Goal: Task Accomplishment & Management: Manage account settings

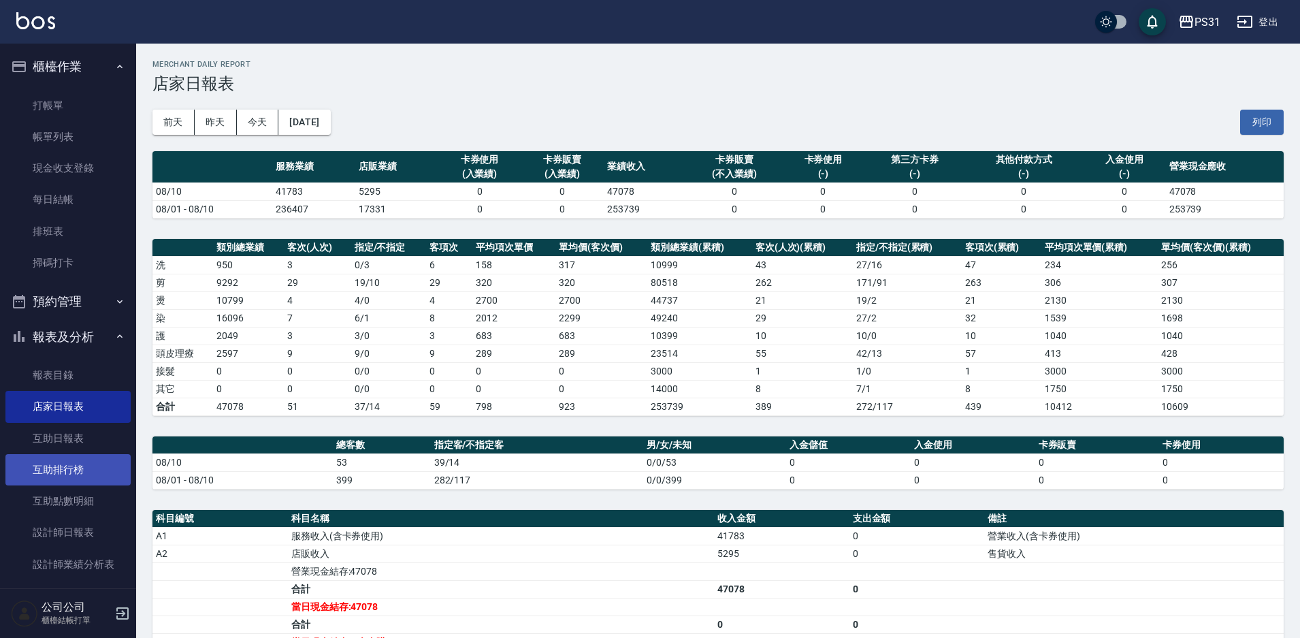
click at [69, 470] on link "互助排行榜" at bounding box center [67, 469] width 125 height 31
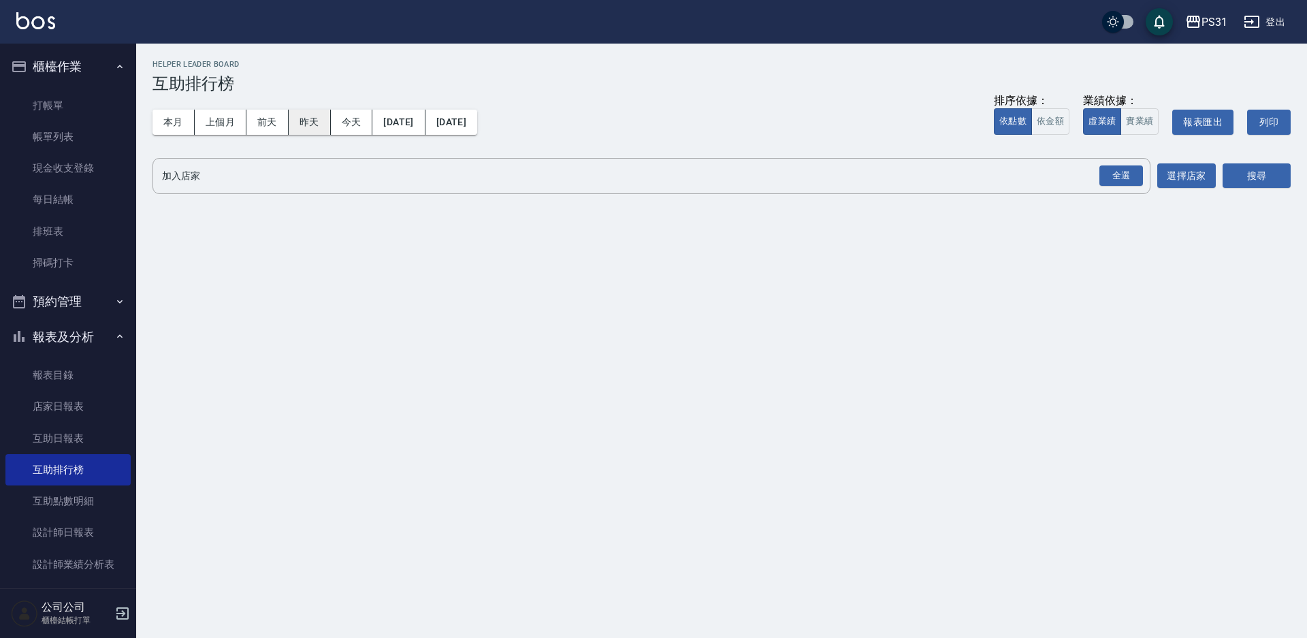
click at [299, 124] on button "昨天" at bounding box center [310, 122] width 42 height 25
click at [1118, 170] on div "全選" at bounding box center [1122, 175] width 44 height 21
click at [1268, 180] on button "搜尋" at bounding box center [1257, 176] width 68 height 25
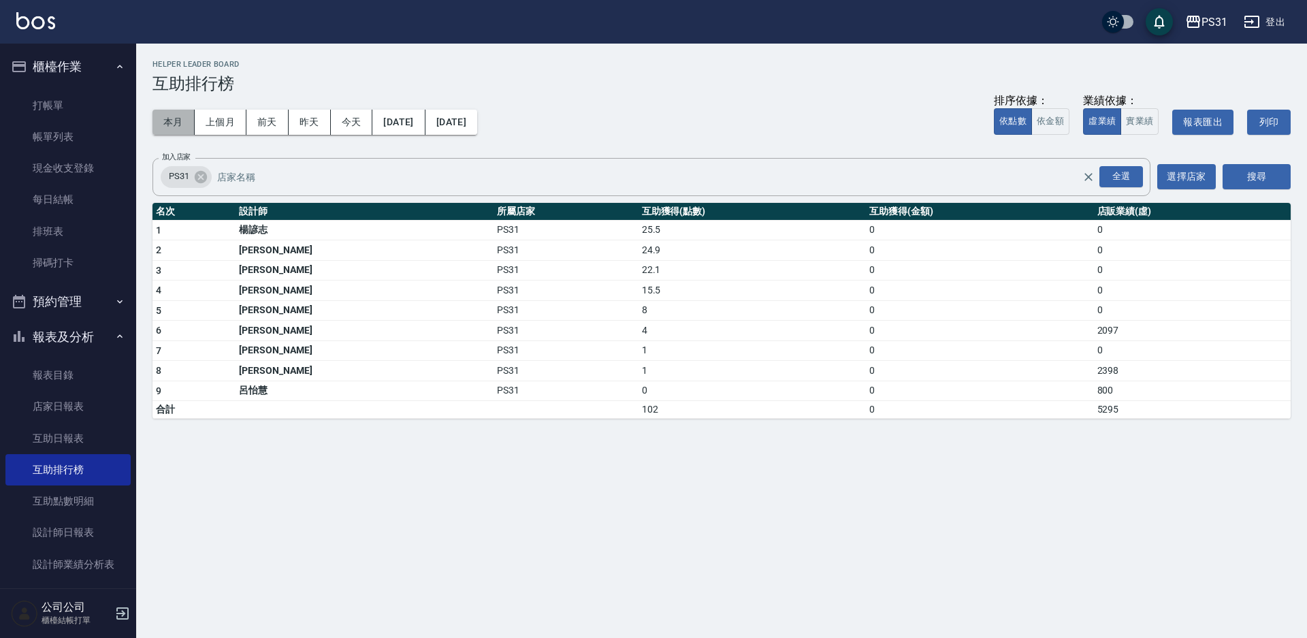
click at [172, 128] on button "本月" at bounding box center [174, 122] width 42 height 25
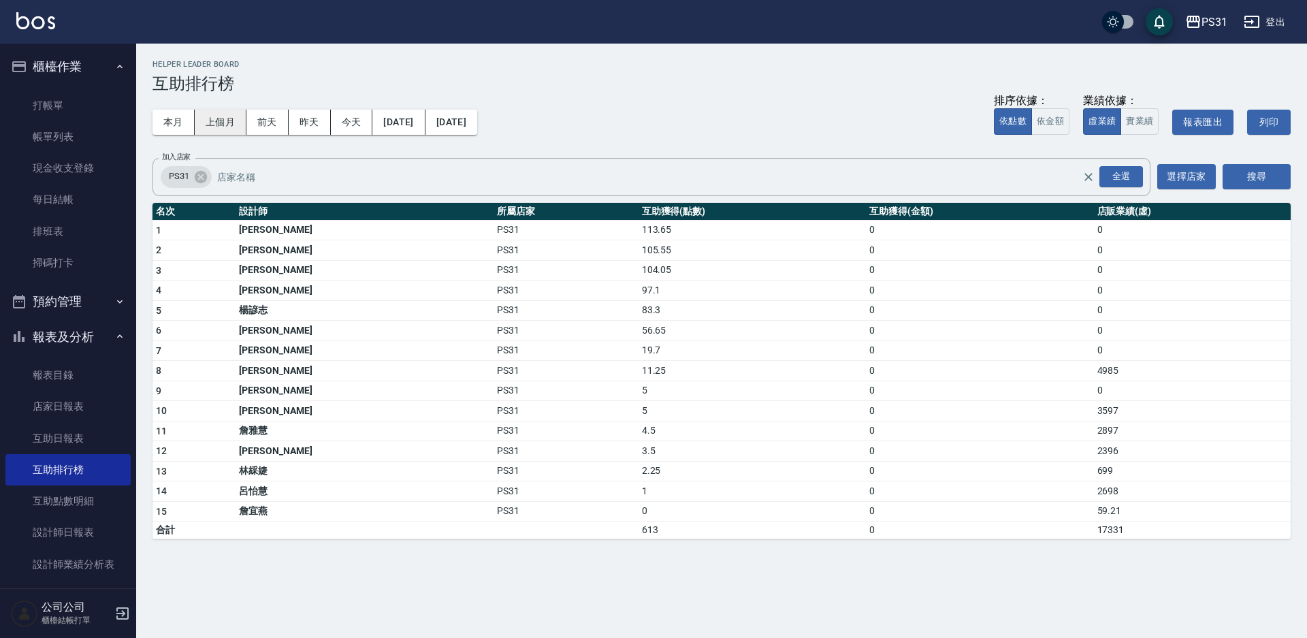
click at [223, 125] on button "上個月" at bounding box center [221, 122] width 52 height 25
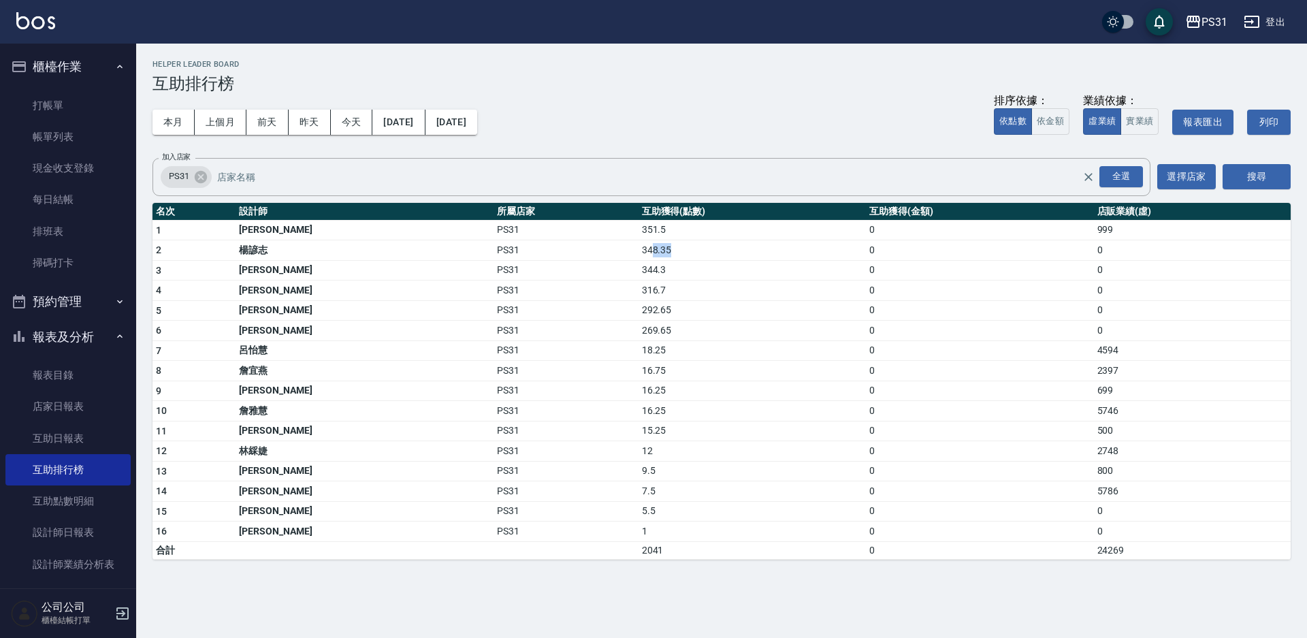
drag, startPoint x: 591, startPoint y: 251, endPoint x: 618, endPoint y: 247, distance: 27.5
click at [639, 247] on td "348.35" at bounding box center [752, 250] width 227 height 20
click at [639, 264] on td "344.3" at bounding box center [752, 270] width 227 height 20
click at [1091, 178] on icon "Clear" at bounding box center [1089, 177] width 14 height 14
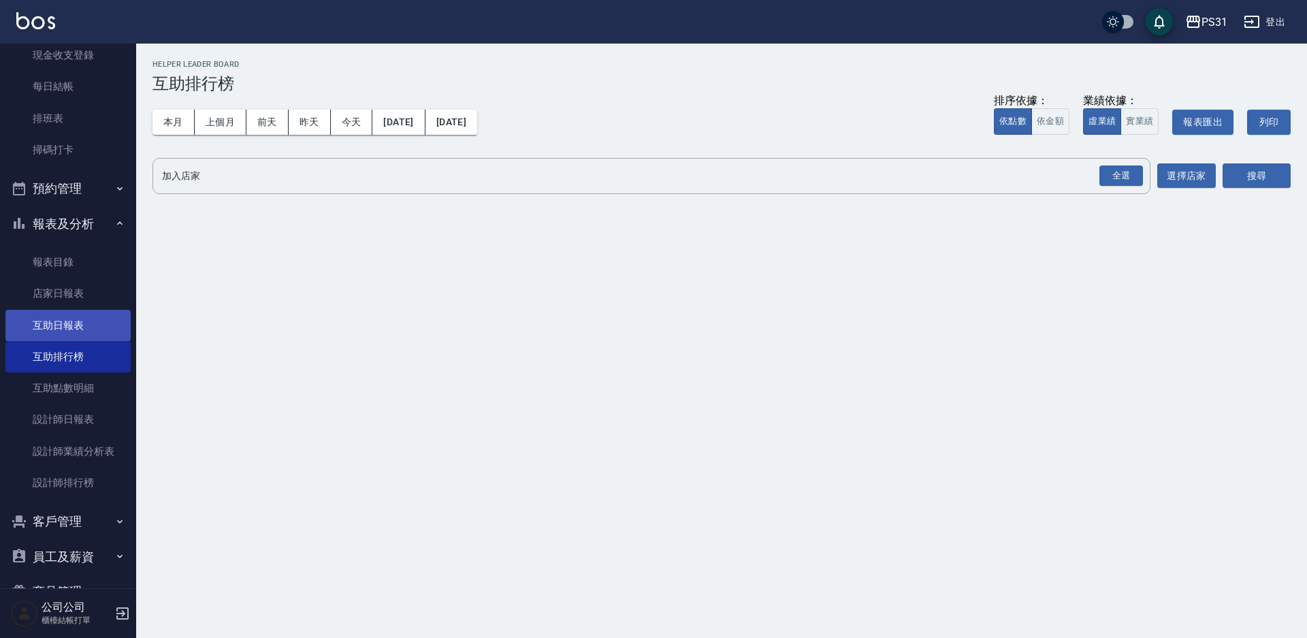
scroll to position [185, 0]
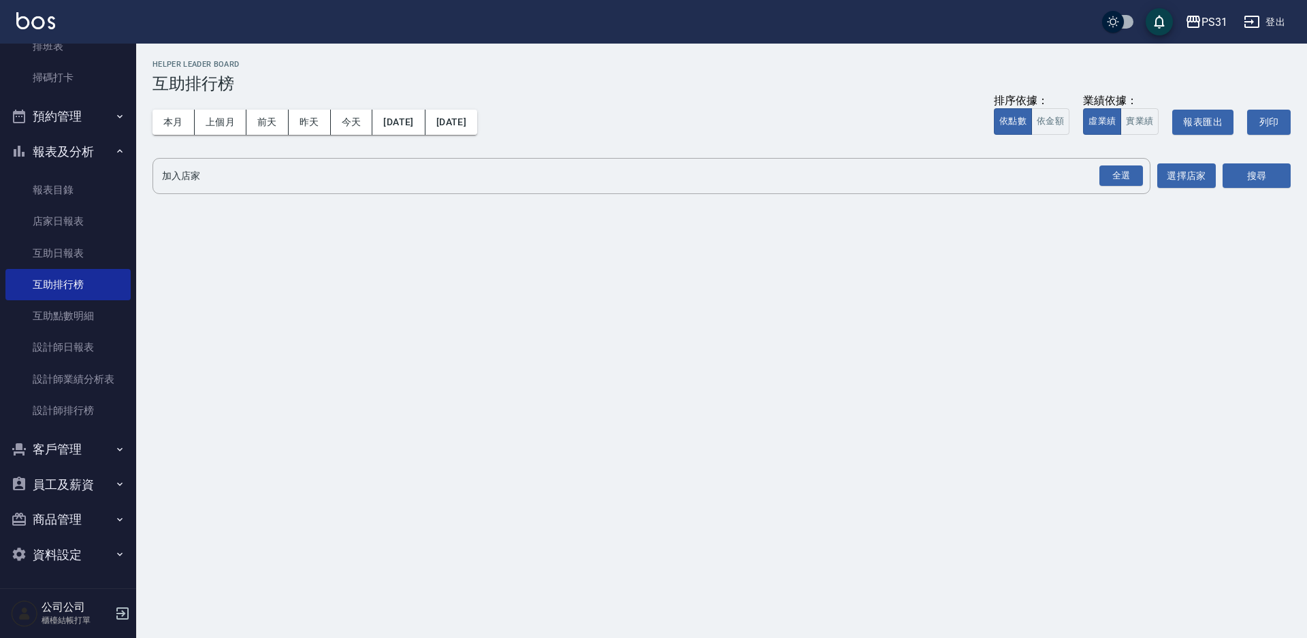
click at [1246, 27] on button "登出" at bounding box center [1265, 22] width 52 height 25
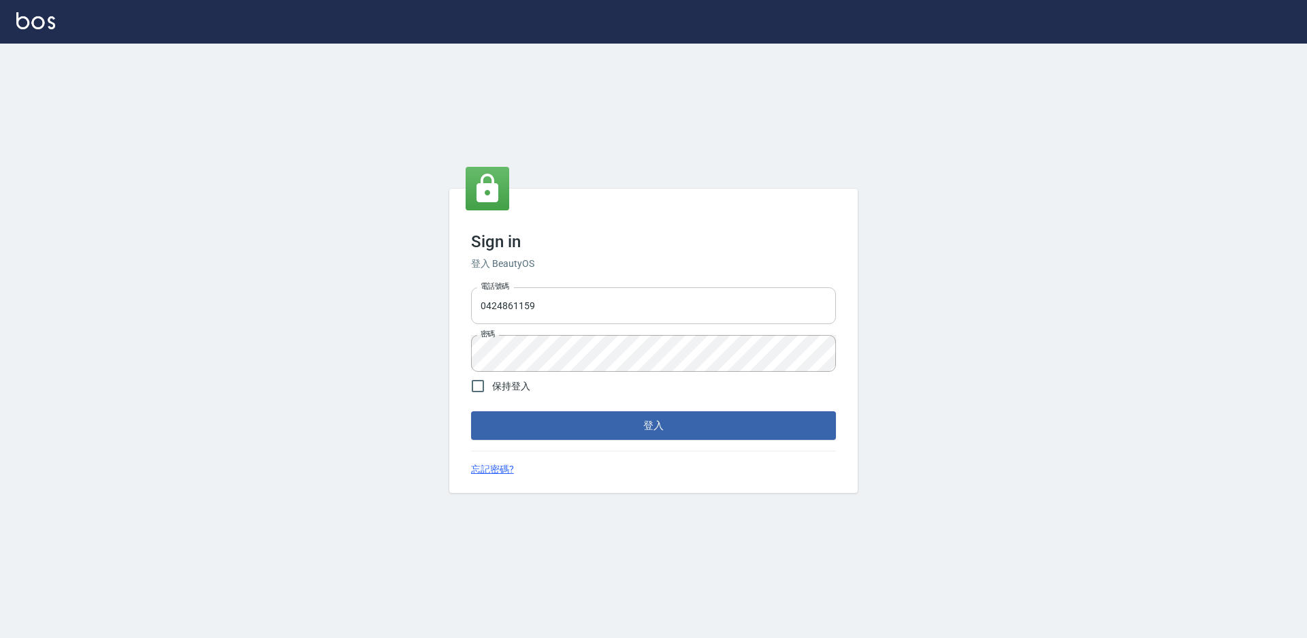
click at [515, 308] on input "0424861159" at bounding box center [653, 305] width 365 height 37
click at [515, 307] on input "0424861159" at bounding box center [653, 305] width 365 height 37
click at [471, 411] on button "登入" at bounding box center [653, 425] width 365 height 29
click at [571, 313] on input "0975556104" at bounding box center [653, 305] width 365 height 37
type input "0975556104"
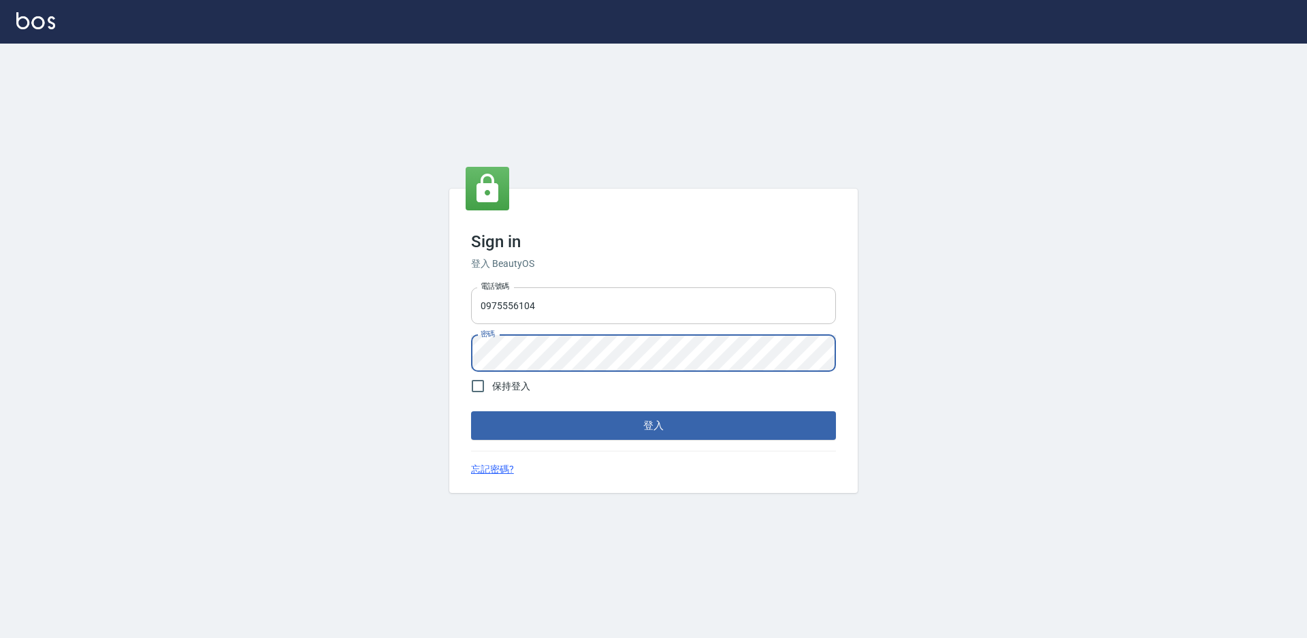
click at [471, 411] on button "登入" at bounding box center [653, 425] width 365 height 29
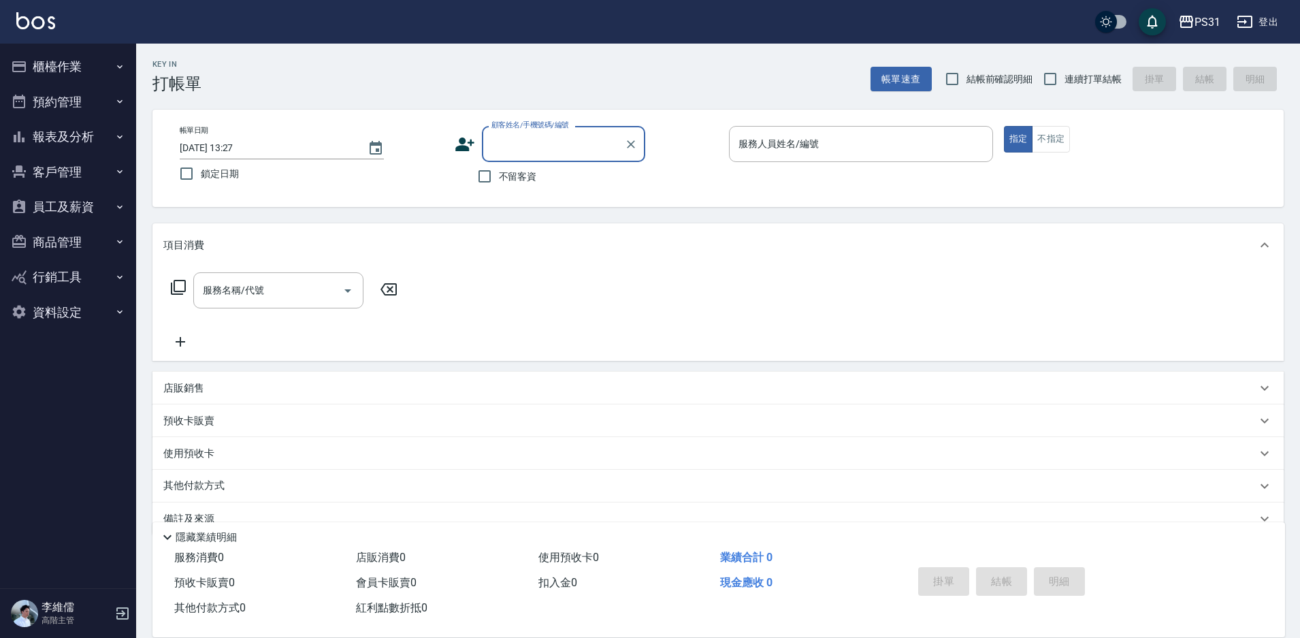
click at [85, 131] on button "報表及分析" at bounding box center [67, 136] width 125 height 35
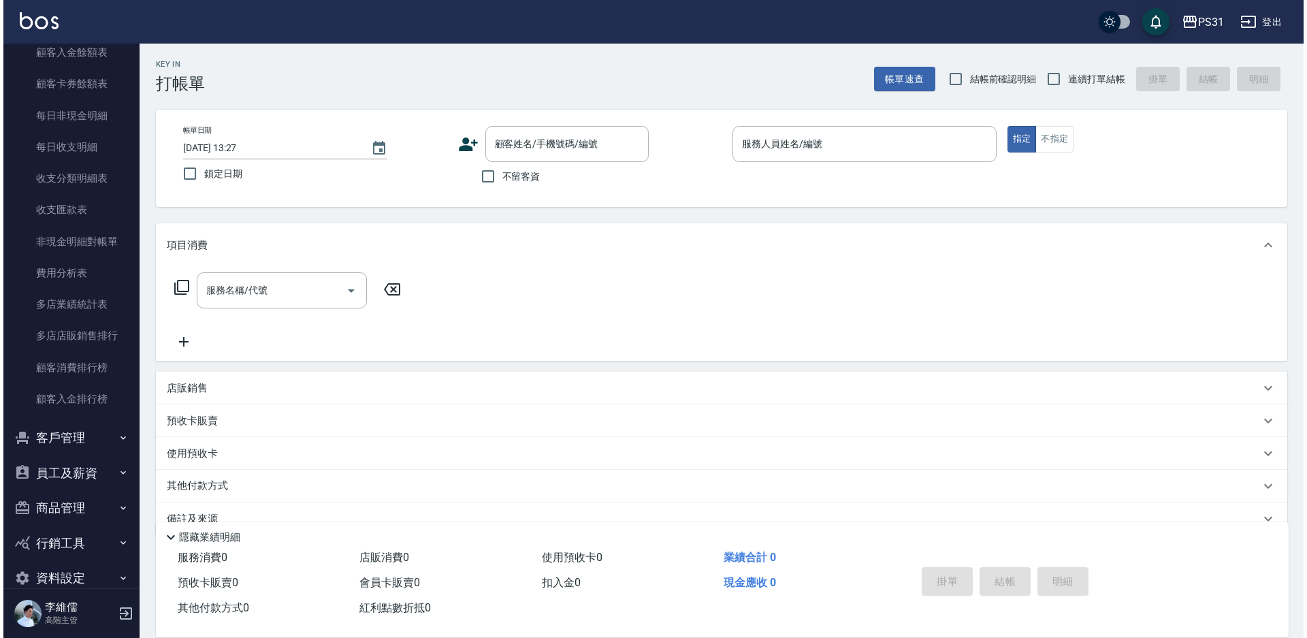
scroll to position [1091, 0]
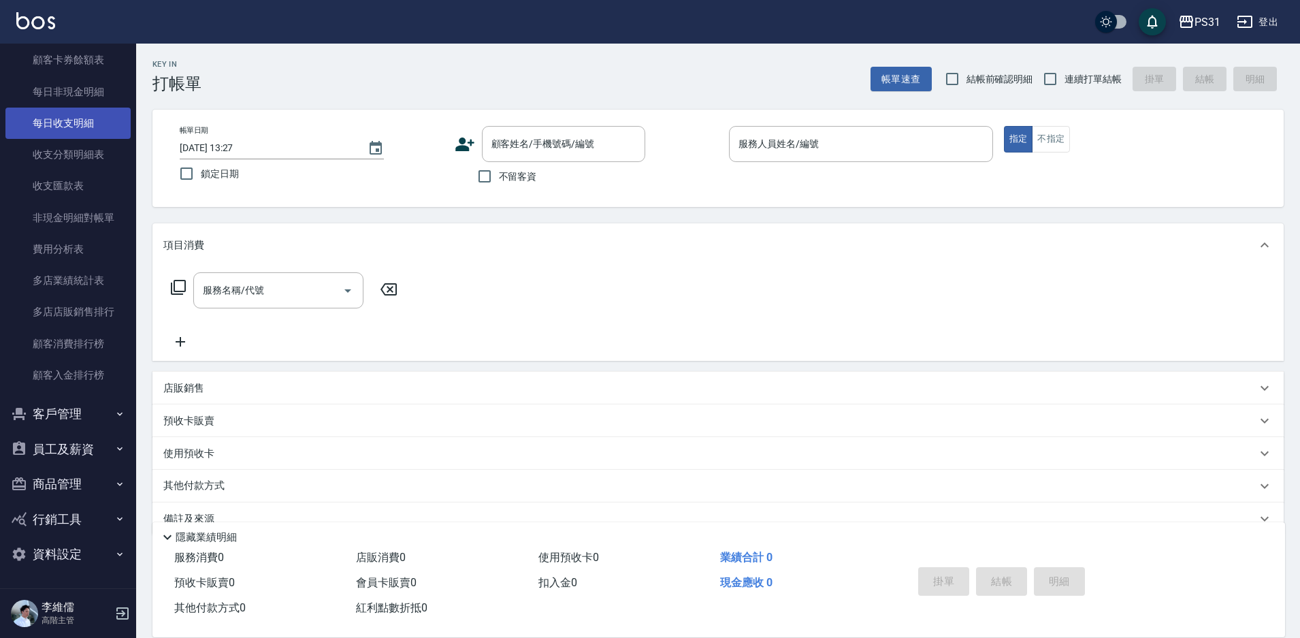
click at [85, 123] on link "每日收支明細" at bounding box center [67, 123] width 125 height 31
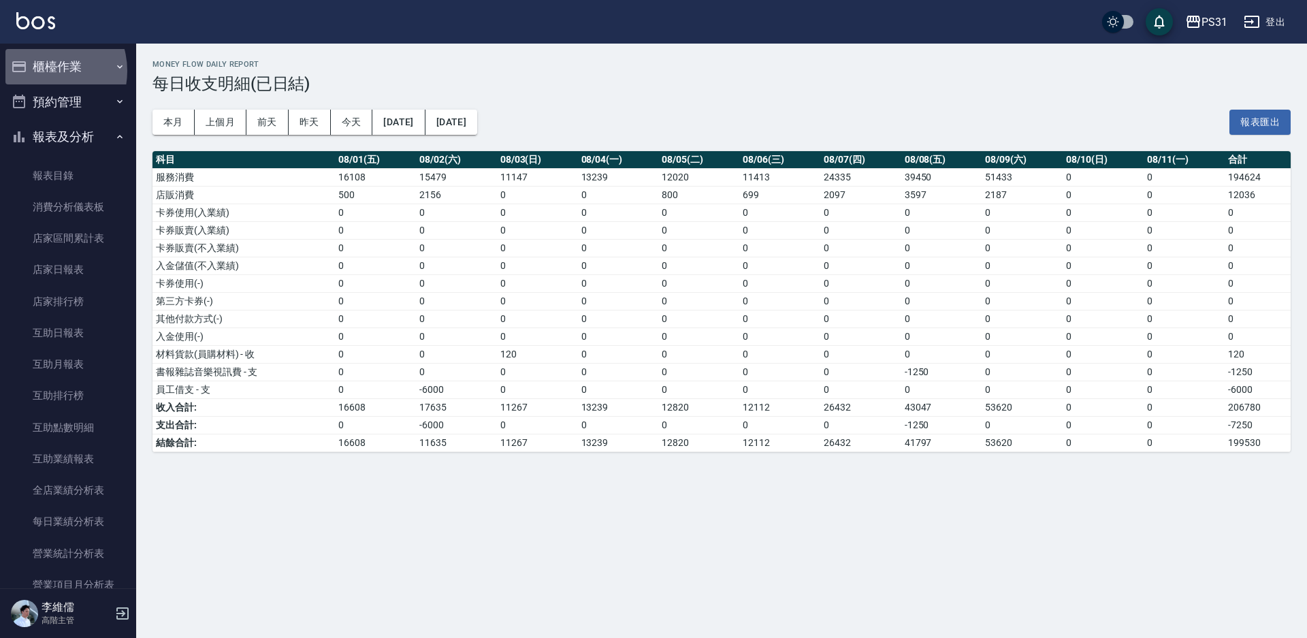
click at [44, 71] on button "櫃檯作業" at bounding box center [67, 66] width 125 height 35
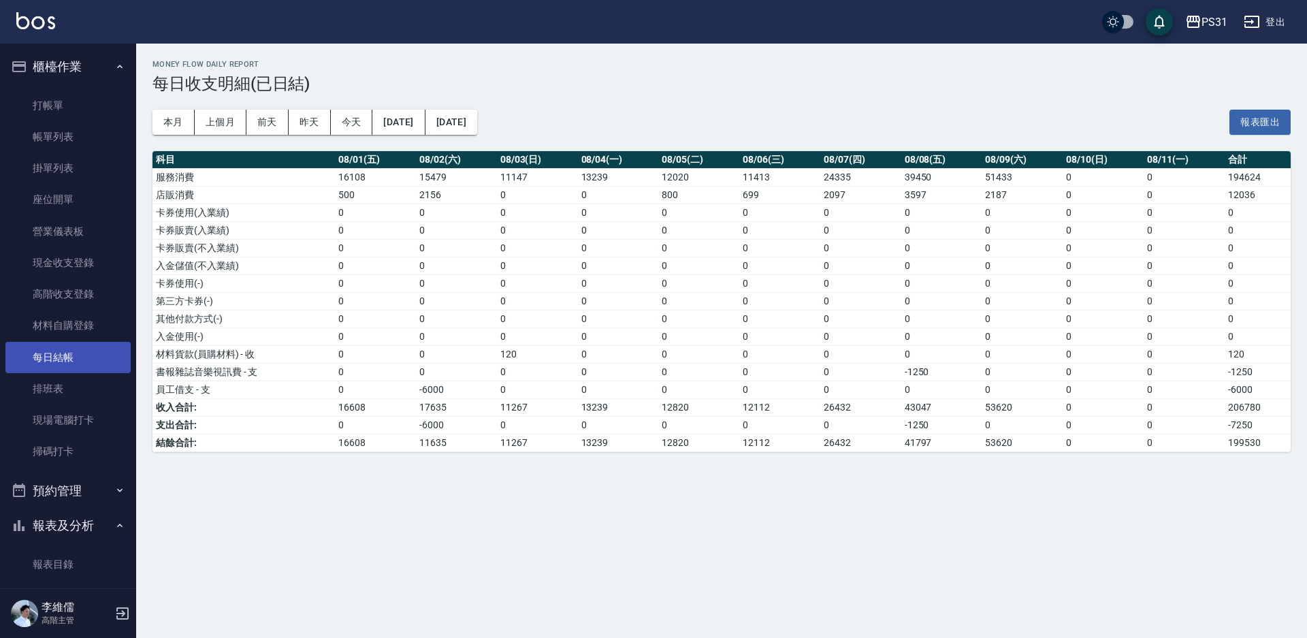
click at [44, 343] on link "每日結帳" at bounding box center [67, 357] width 125 height 31
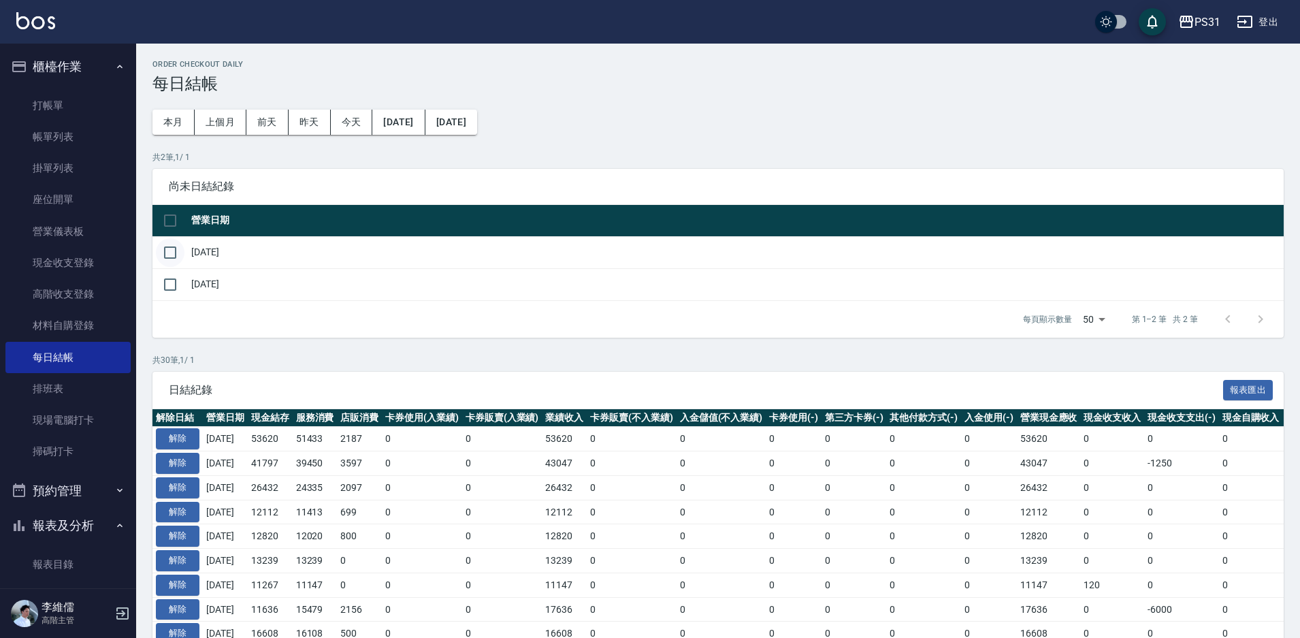
click at [178, 248] on input "checkbox" at bounding box center [170, 252] width 29 height 29
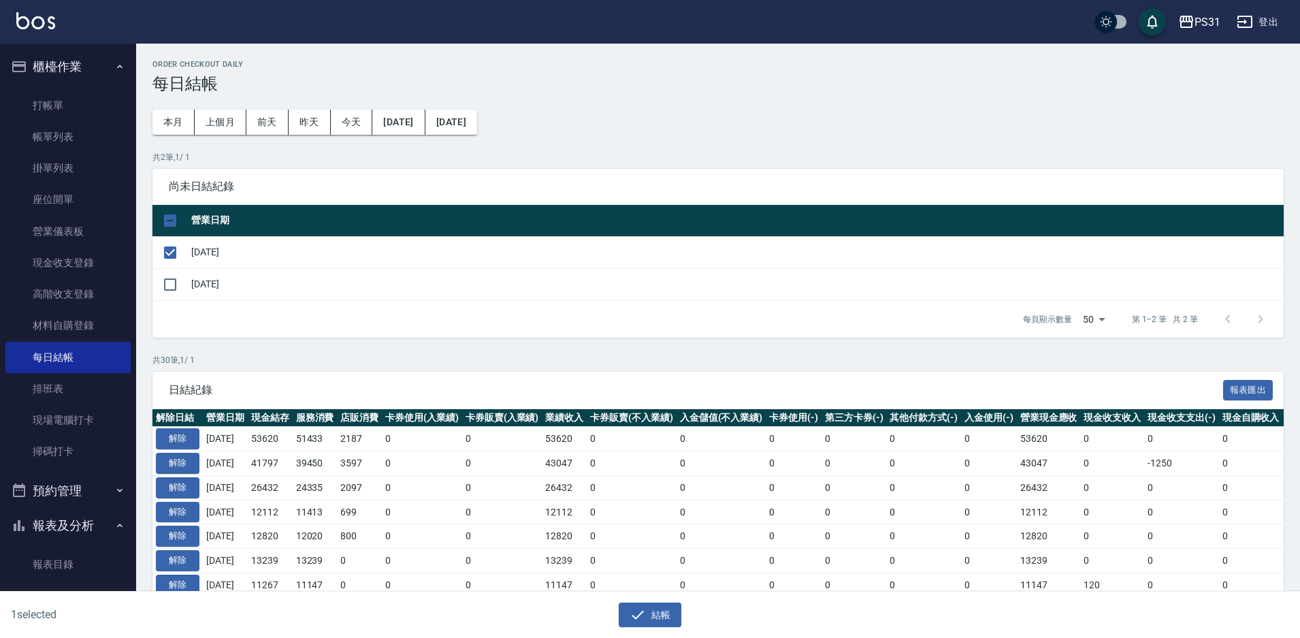
click at [637, 605] on button "結帳" at bounding box center [650, 615] width 63 height 25
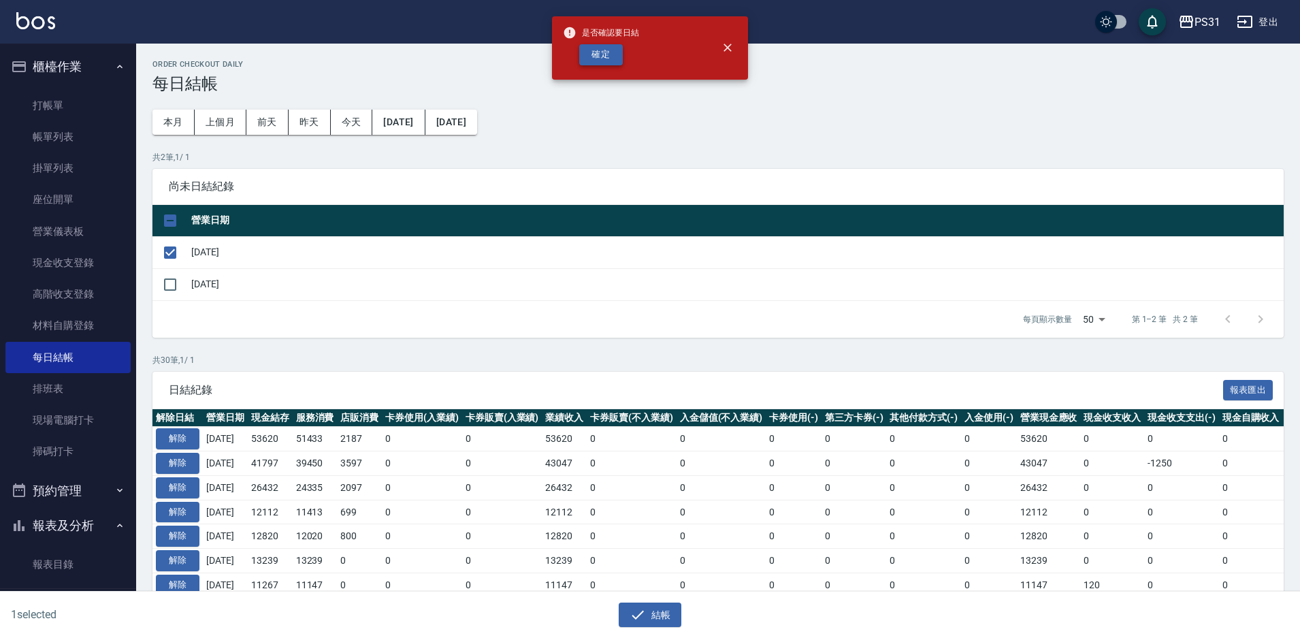
click at [606, 59] on button "確定" at bounding box center [601, 54] width 44 height 21
checkbox input "false"
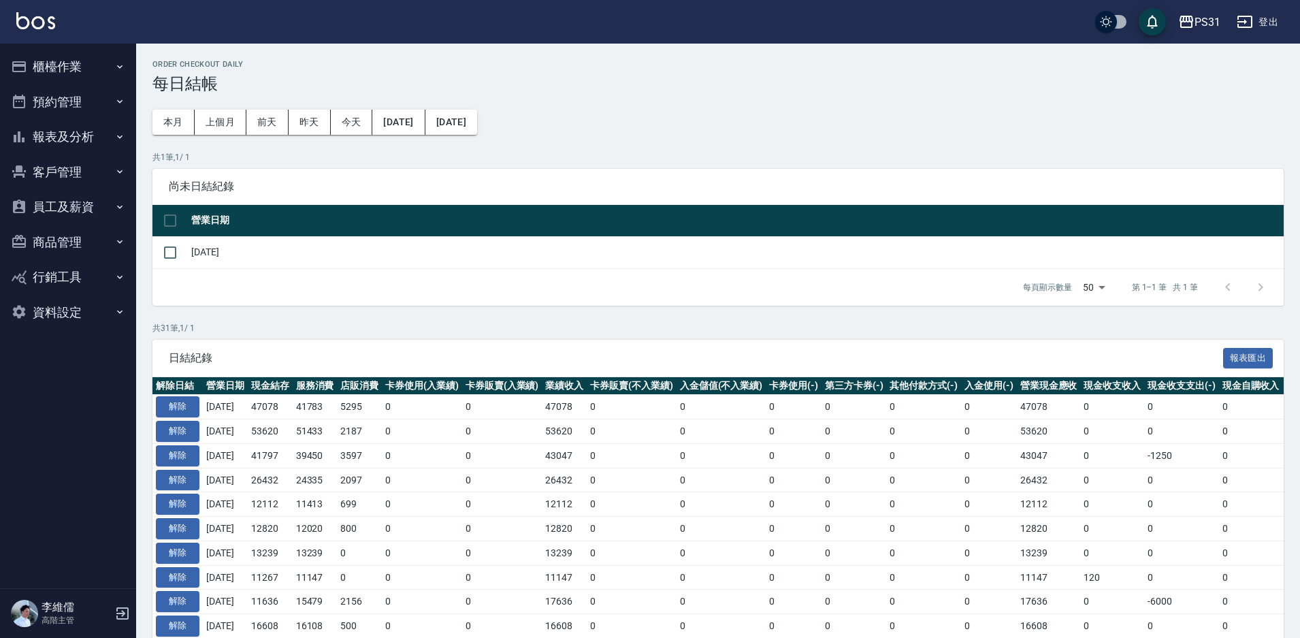
click at [54, 140] on button "報表及分析" at bounding box center [67, 136] width 125 height 35
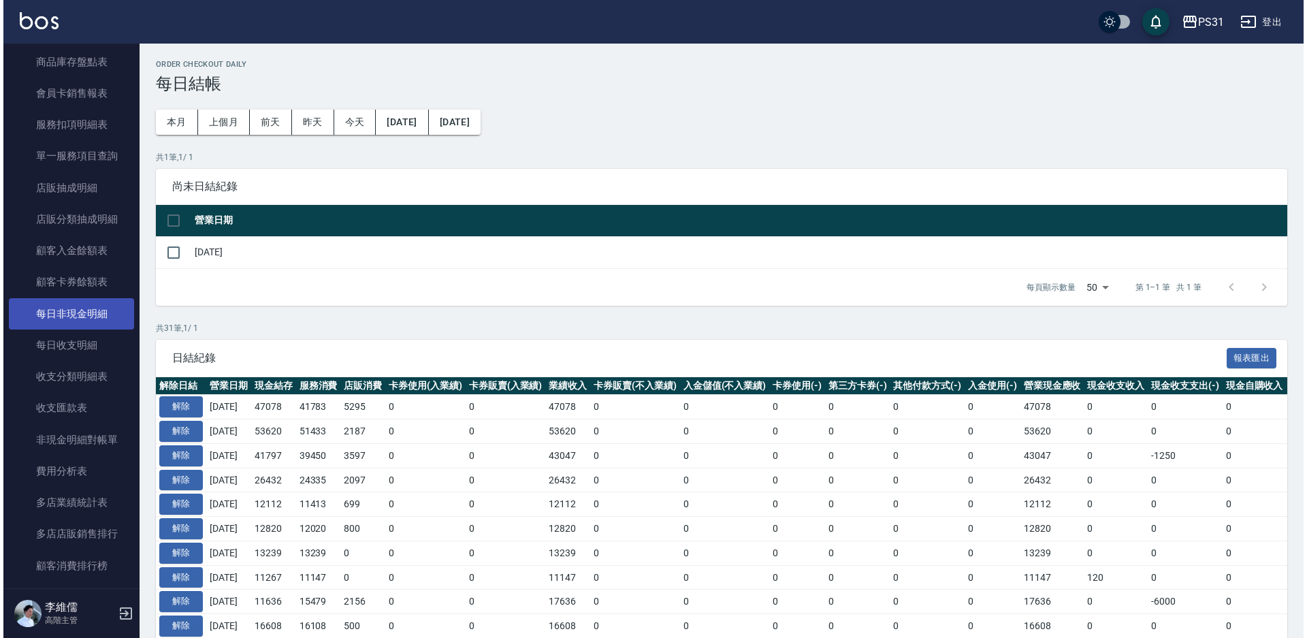
scroll to position [1021, 0]
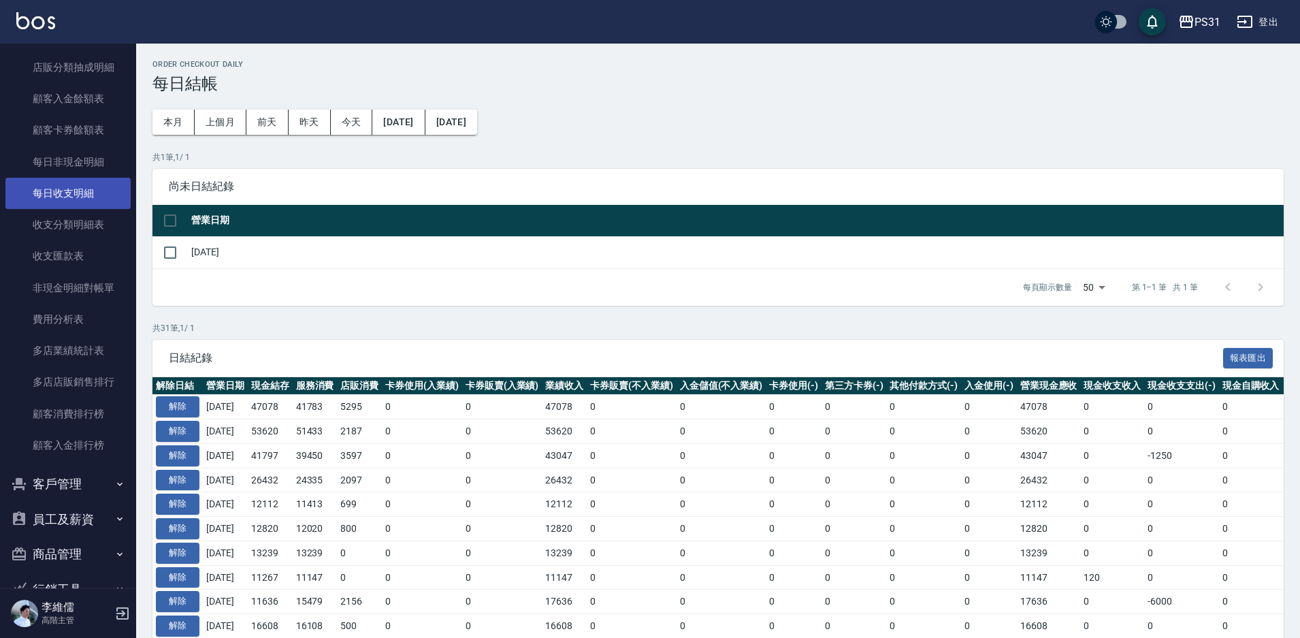
click at [80, 194] on link "每日收支明細" at bounding box center [67, 193] width 125 height 31
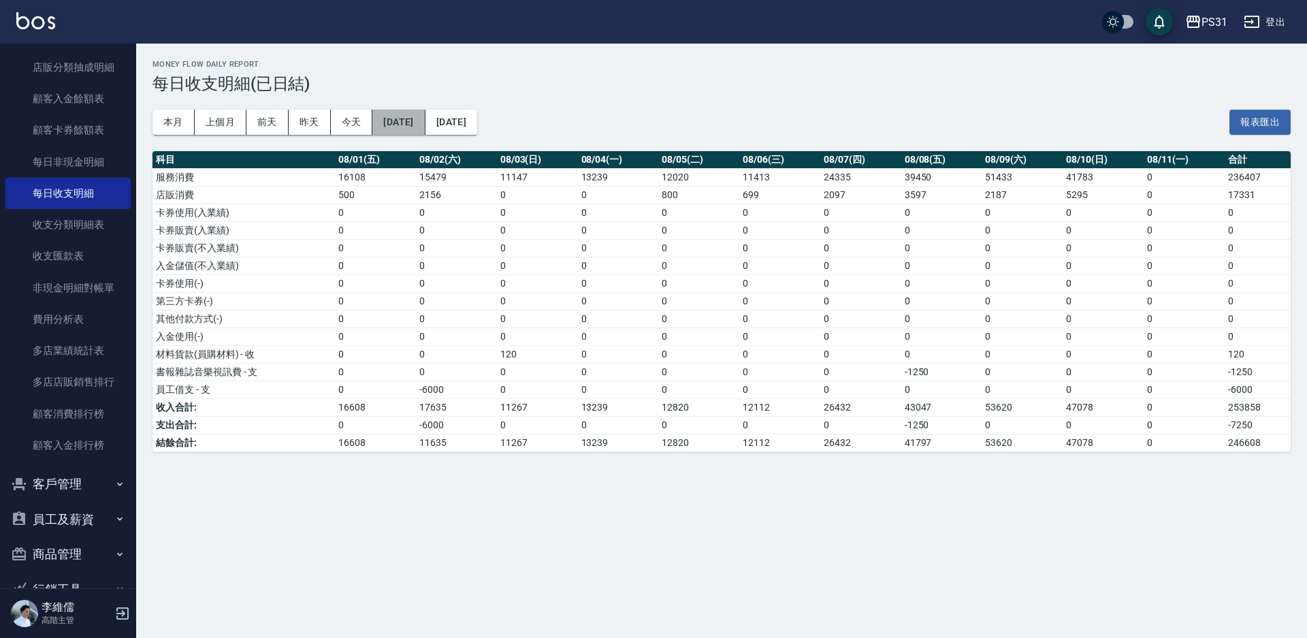
click at [409, 116] on button "[DATE]" at bounding box center [398, 122] width 52 height 25
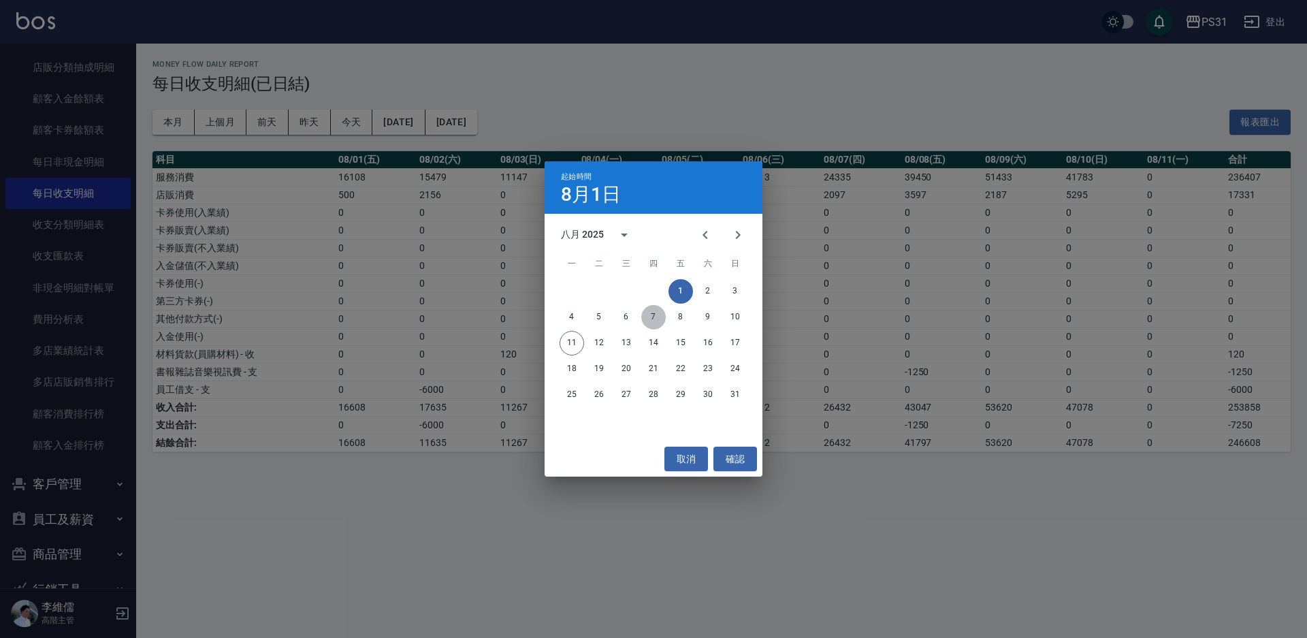
click at [652, 319] on button "7" at bounding box center [653, 317] width 25 height 25
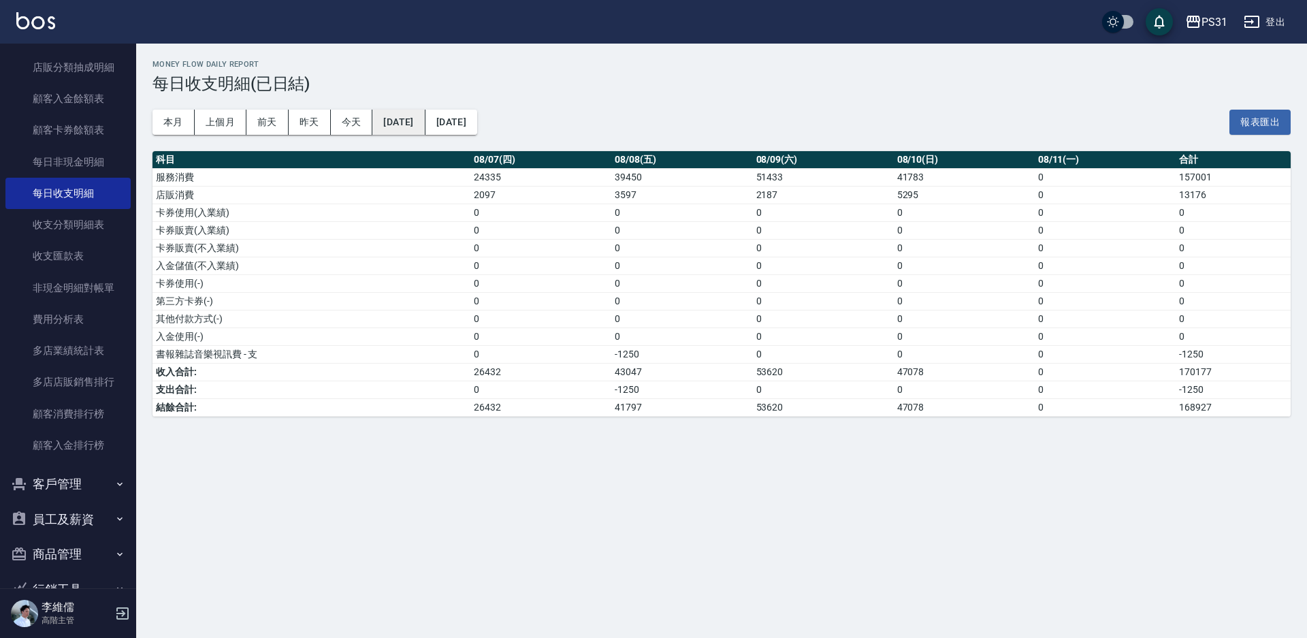
click at [399, 116] on button "[DATE]" at bounding box center [398, 122] width 52 height 25
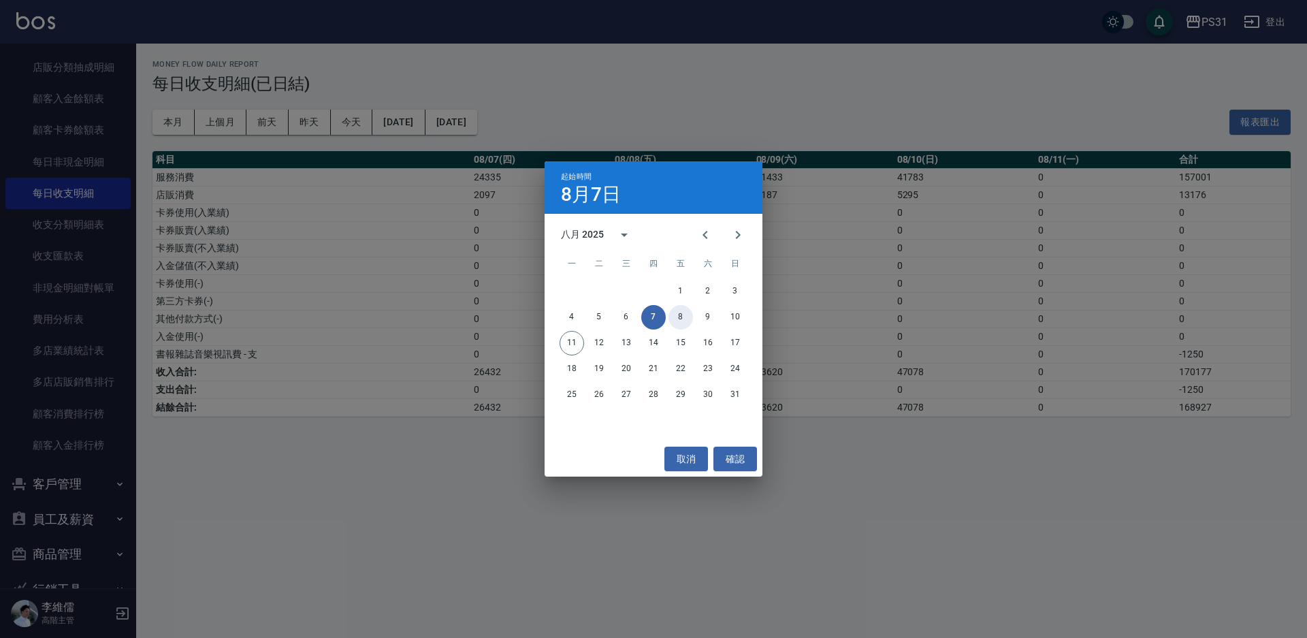
click at [675, 316] on button "8" at bounding box center [681, 317] width 25 height 25
